Goal: Transaction & Acquisition: Purchase product/service

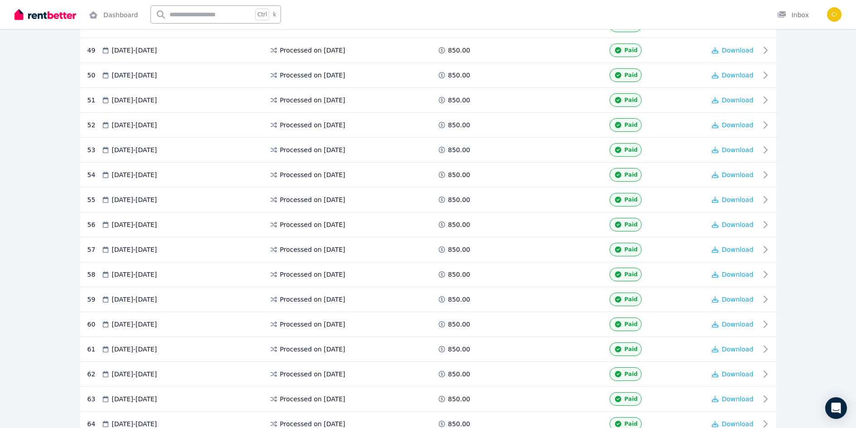
scroll to position [1540, 0]
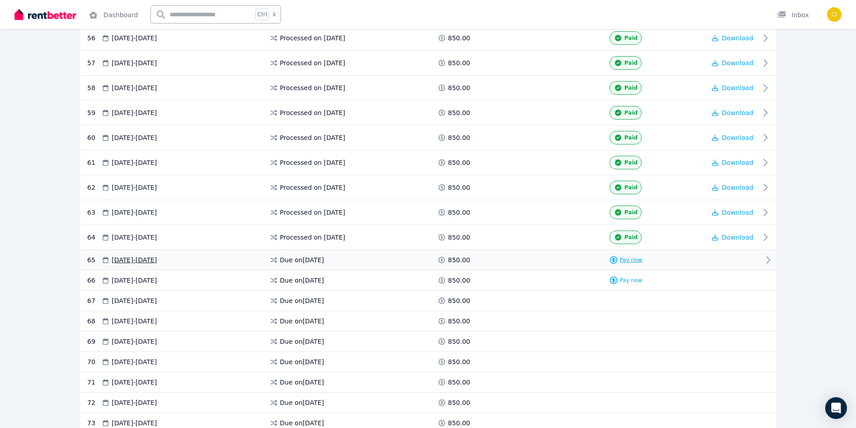
click at [626, 257] on span "Pay now" at bounding box center [631, 259] width 23 height 7
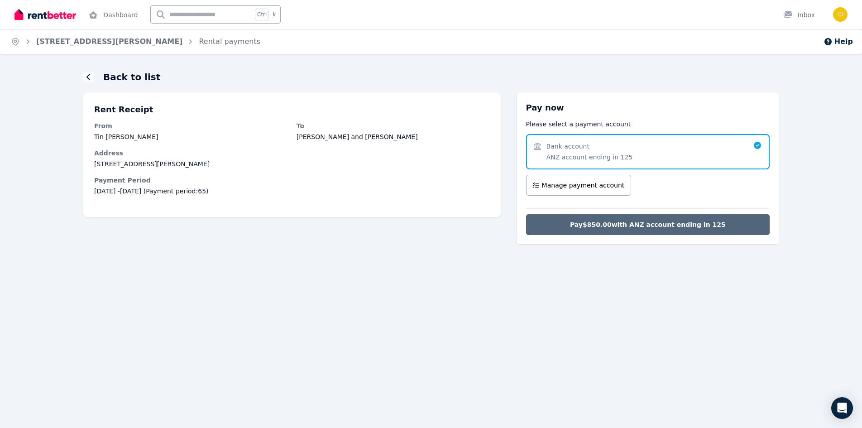
click at [632, 224] on span "Pay $850.00 with ANZ account ending in 125" at bounding box center [648, 224] width 156 height 9
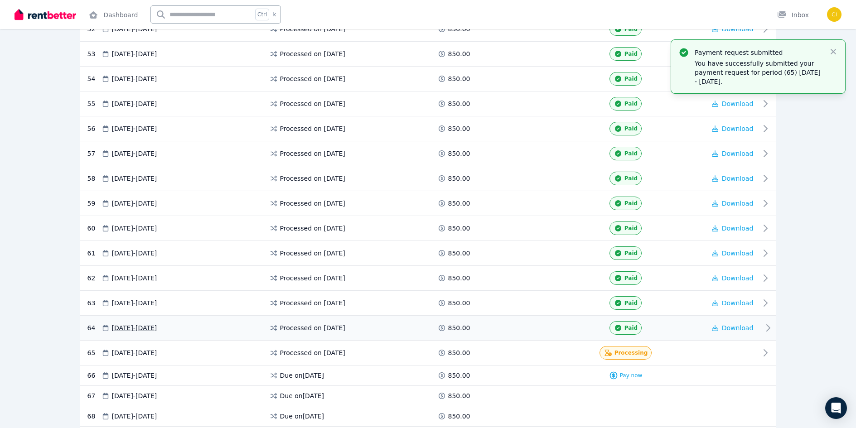
scroll to position [1630, 0]
